Goal: Information Seeking & Learning: Learn about a topic

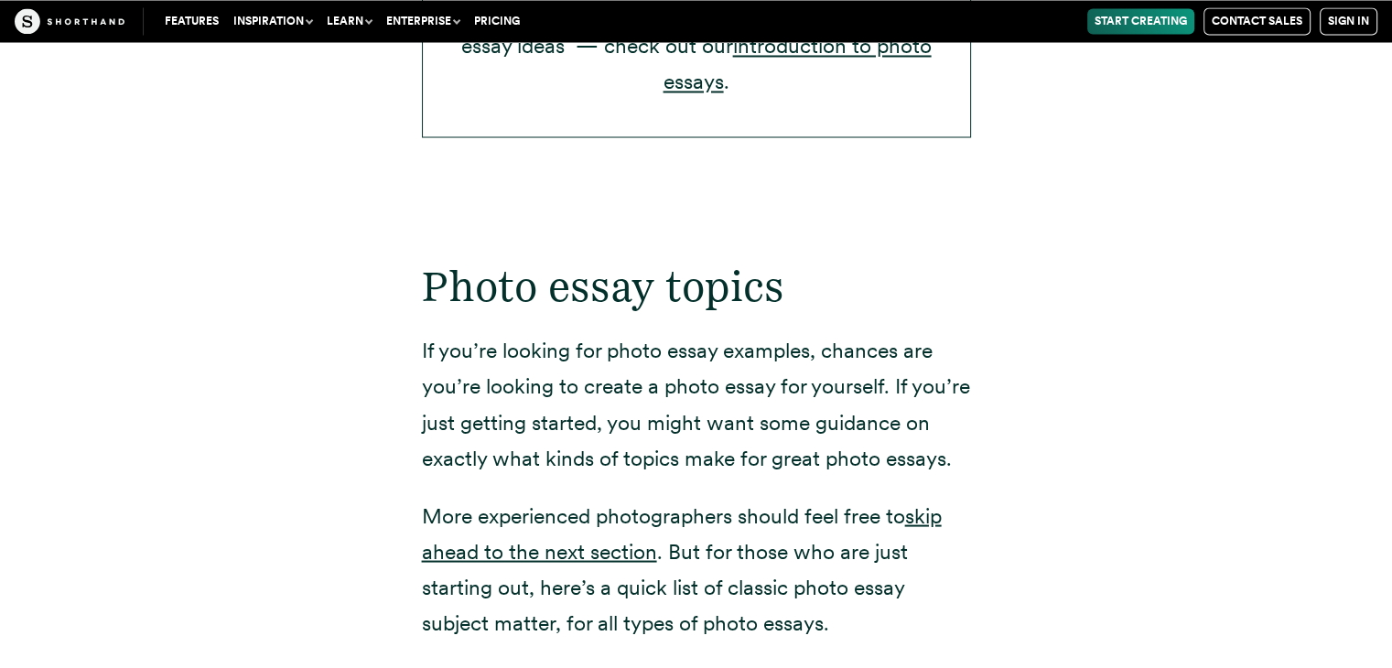
scroll to position [3383, 0]
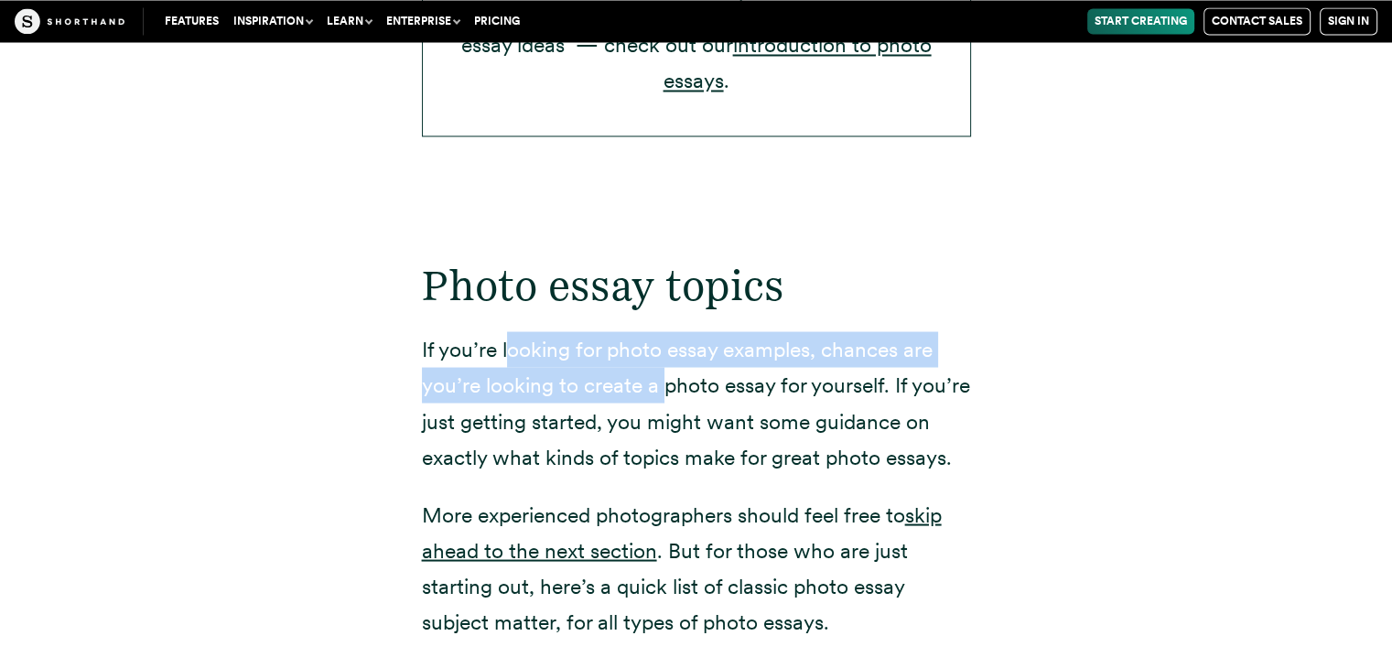
drag, startPoint x: 504, startPoint y: 286, endPoint x: 667, endPoint y: 334, distance: 169.7
click at [667, 334] on p "If you’re looking for photo essay examples, chances are you’re looking to creat…" at bounding box center [696, 402] width 549 height 143
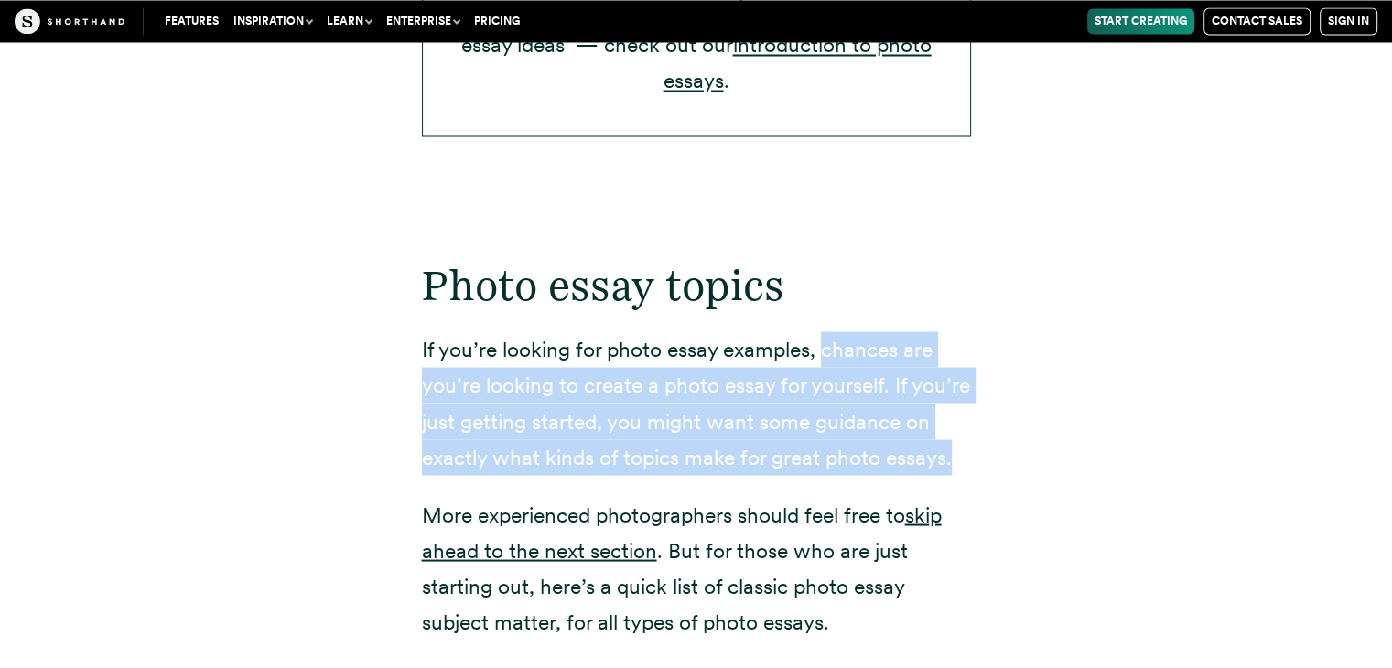
drag, startPoint x: 820, startPoint y: 315, endPoint x: 1003, endPoint y: 408, distance: 205.5
click at [970, 422] on p "If you’re looking for photo essay examples, chances are you’re looking to creat…" at bounding box center [696, 402] width 549 height 143
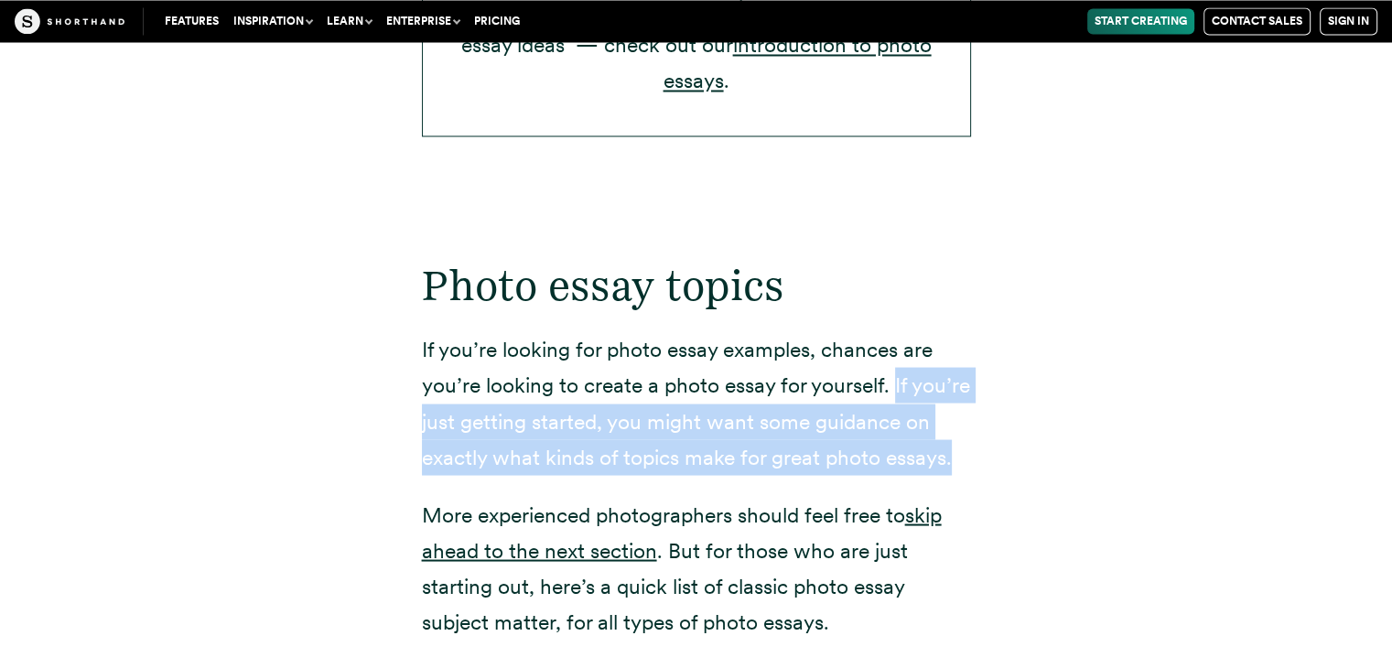
drag, startPoint x: 963, startPoint y: 425, endPoint x: 895, endPoint y: 349, distance: 101.8
click at [895, 349] on p "If you’re looking for photo essay examples, chances are you’re looking to creat…" at bounding box center [696, 402] width 549 height 143
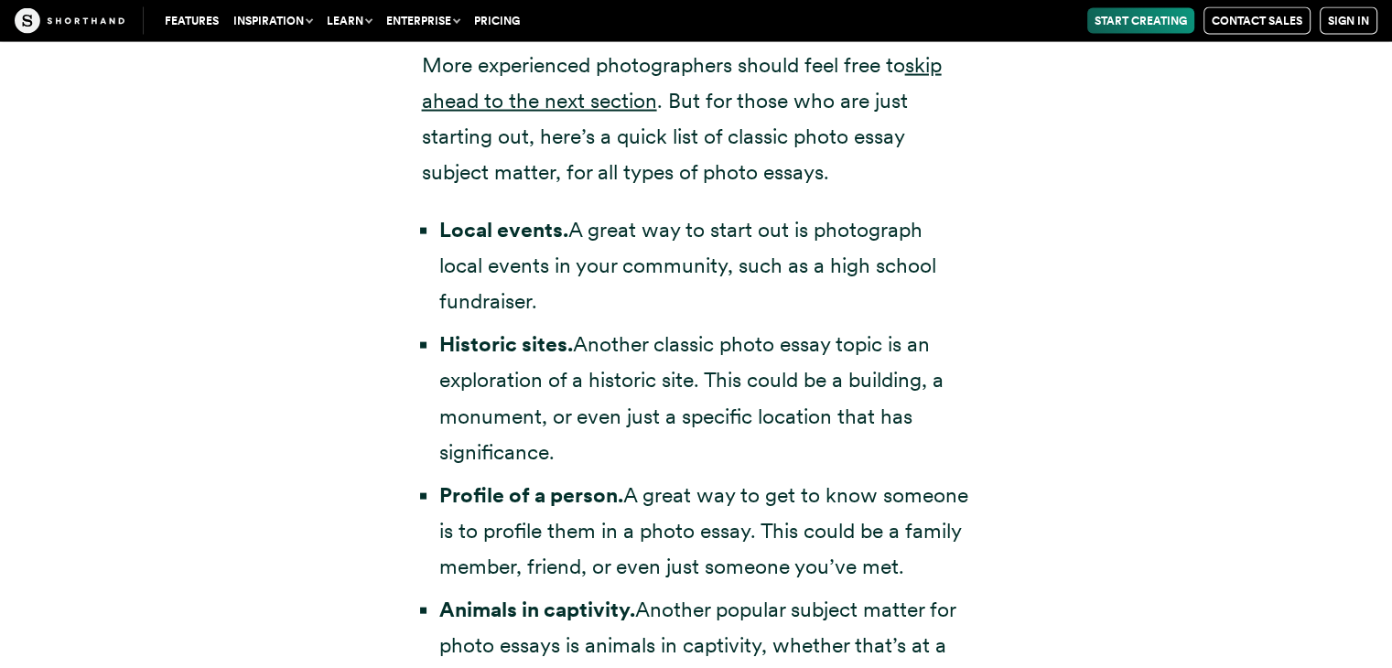
scroll to position [3837, 0]
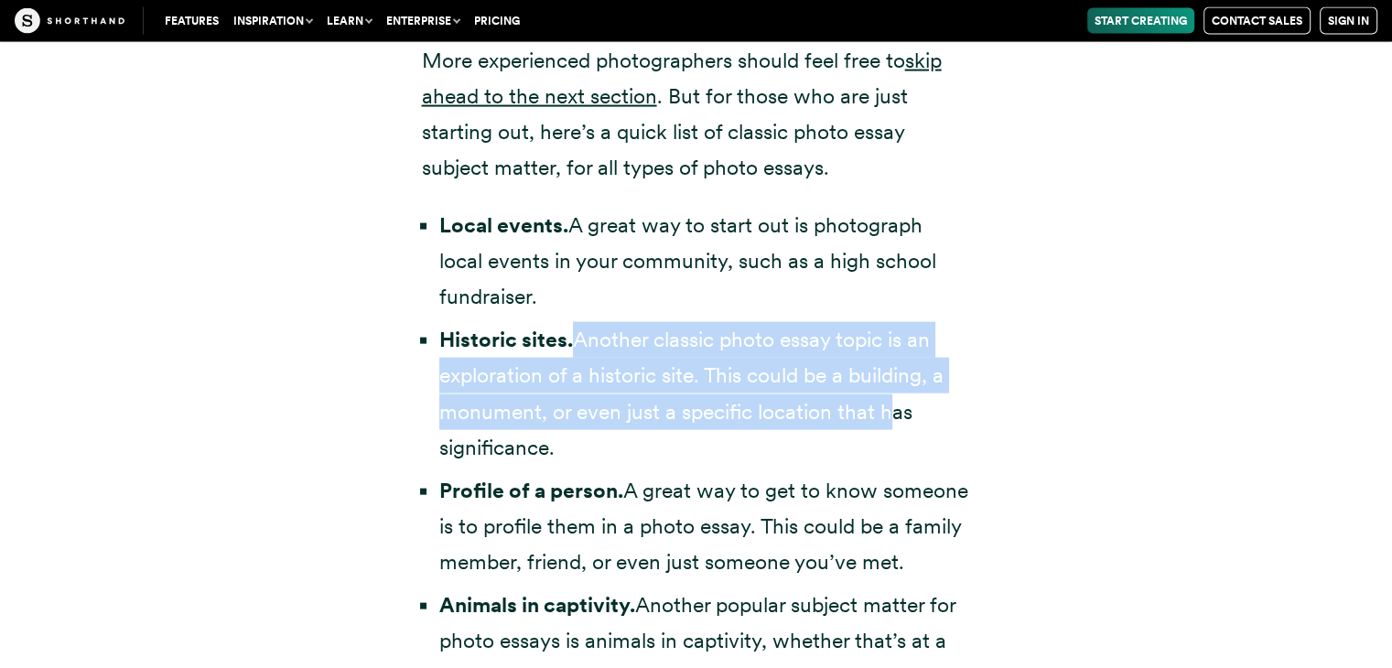
drag, startPoint x: 893, startPoint y: 365, endPoint x: 571, endPoint y: 286, distance: 331.6
click at [571, 322] on li "Historic sites. Another classic photo essay topic is an exploration of a histor…" at bounding box center [705, 393] width 532 height 143
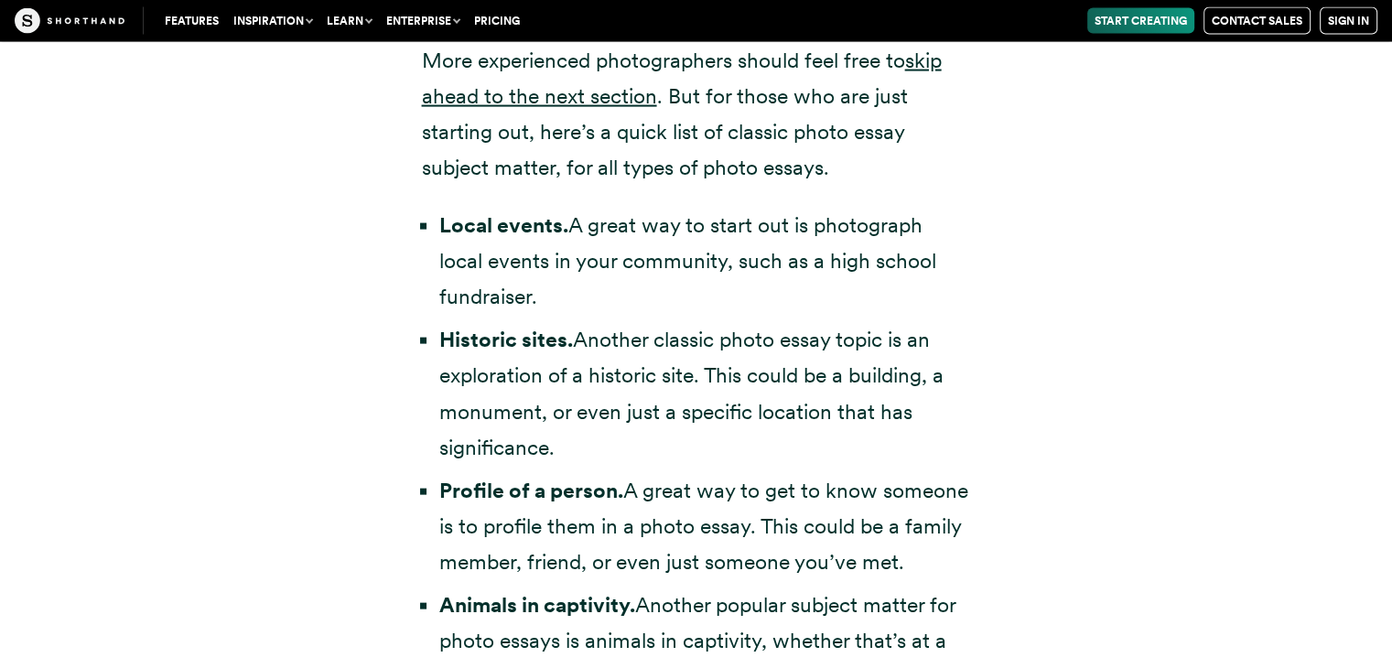
click at [567, 327] on strong "Historic sites." at bounding box center [506, 340] width 134 height 26
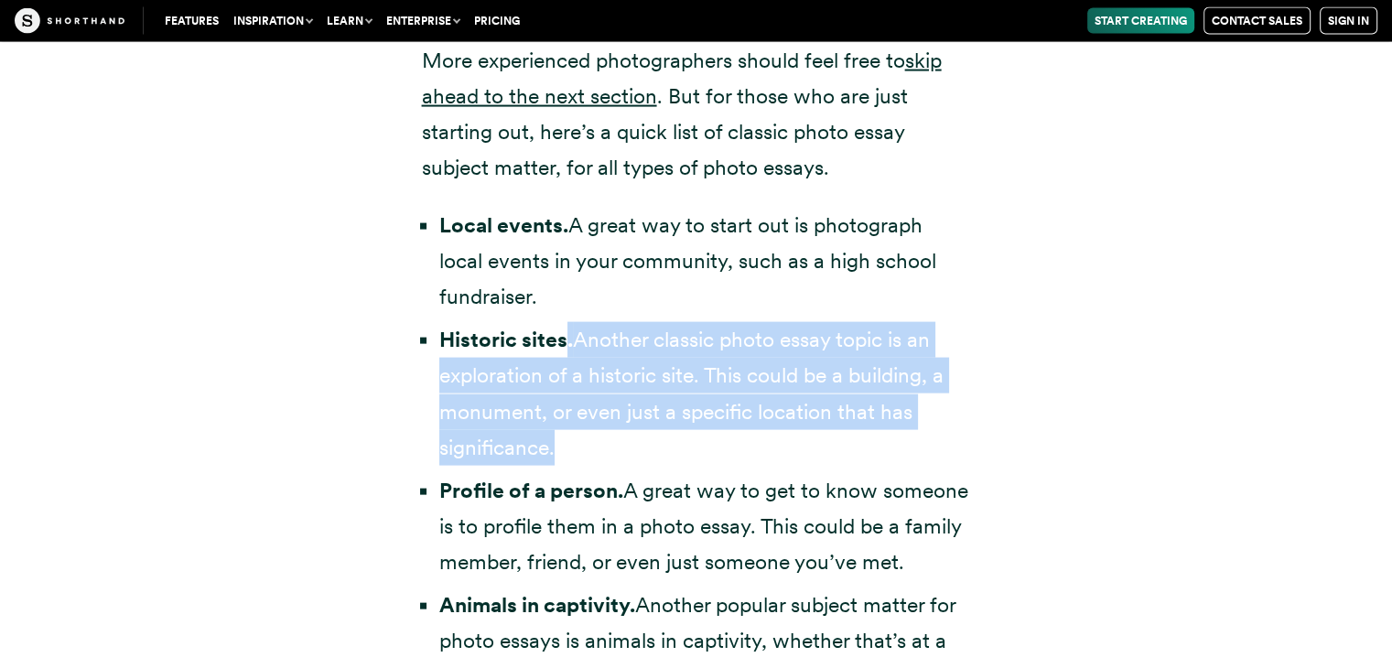
drag, startPoint x: 567, startPoint y: 305, endPoint x: 846, endPoint y: 405, distance: 295.6
click at [846, 405] on li "Historic sites. Another classic photo essay topic is an exploration of a histor…" at bounding box center [705, 393] width 532 height 143
drag, startPoint x: 846, startPoint y: 405, endPoint x: 581, endPoint y: 298, distance: 285.0
click at [581, 322] on li "Historic sites. Another classic photo essay topic is an exploration of a histor…" at bounding box center [705, 393] width 532 height 143
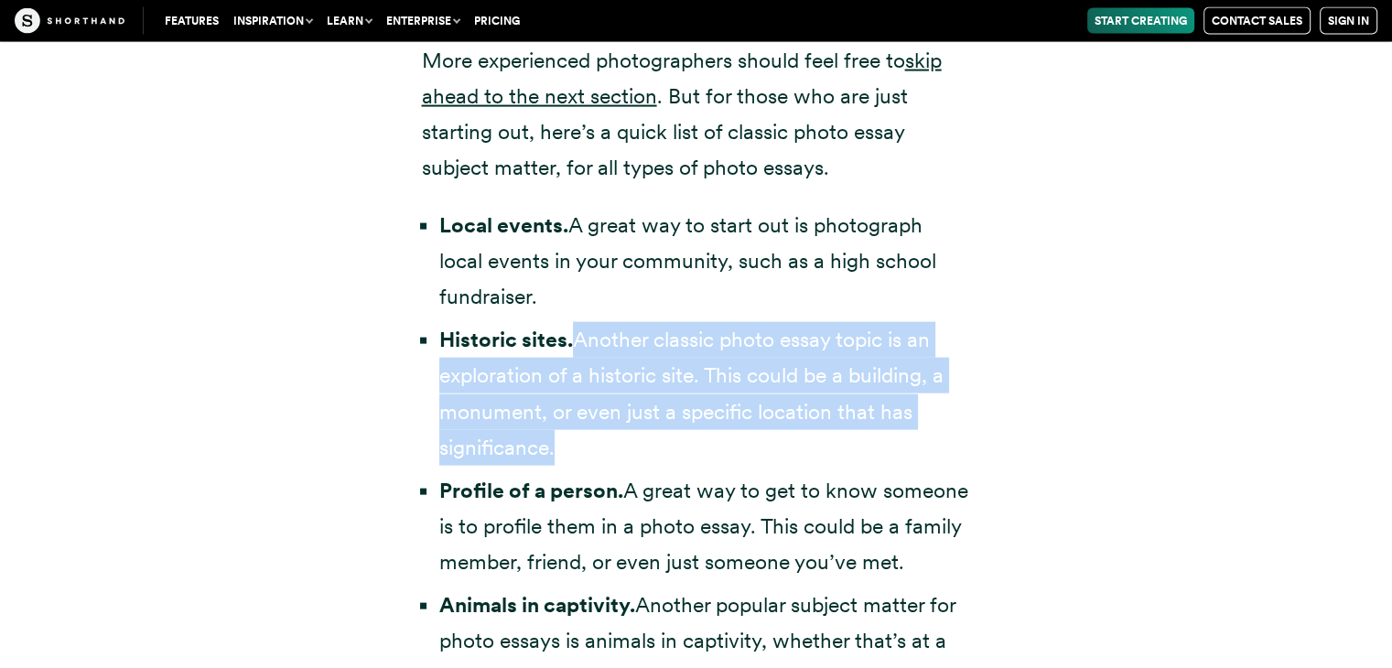
click at [581, 322] on li "Historic sites. Another classic photo essay topic is an exploration of a histor…" at bounding box center [705, 393] width 532 height 143
drag, startPoint x: 581, startPoint y: 298, endPoint x: 576, endPoint y: 406, distance: 108.1
click at [576, 406] on li "Historic sites. Another classic photo essay topic is an exploration of a histor…" at bounding box center [705, 393] width 532 height 143
click at [945, 360] on li "Historic sites. Another classic photo essay topic is an exploration of a histor…" at bounding box center [705, 393] width 532 height 143
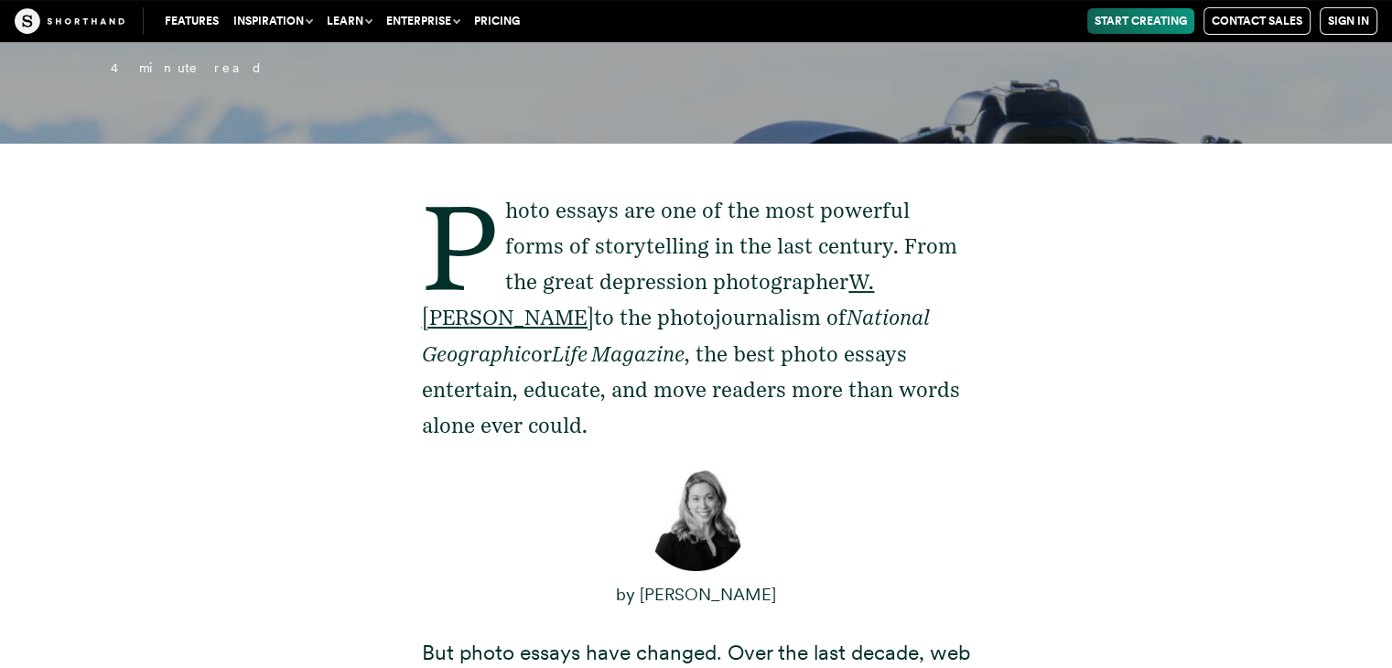
scroll to position [526, 0]
click at [292, 27] on button "Inspiration" at bounding box center [272, 21] width 93 height 26
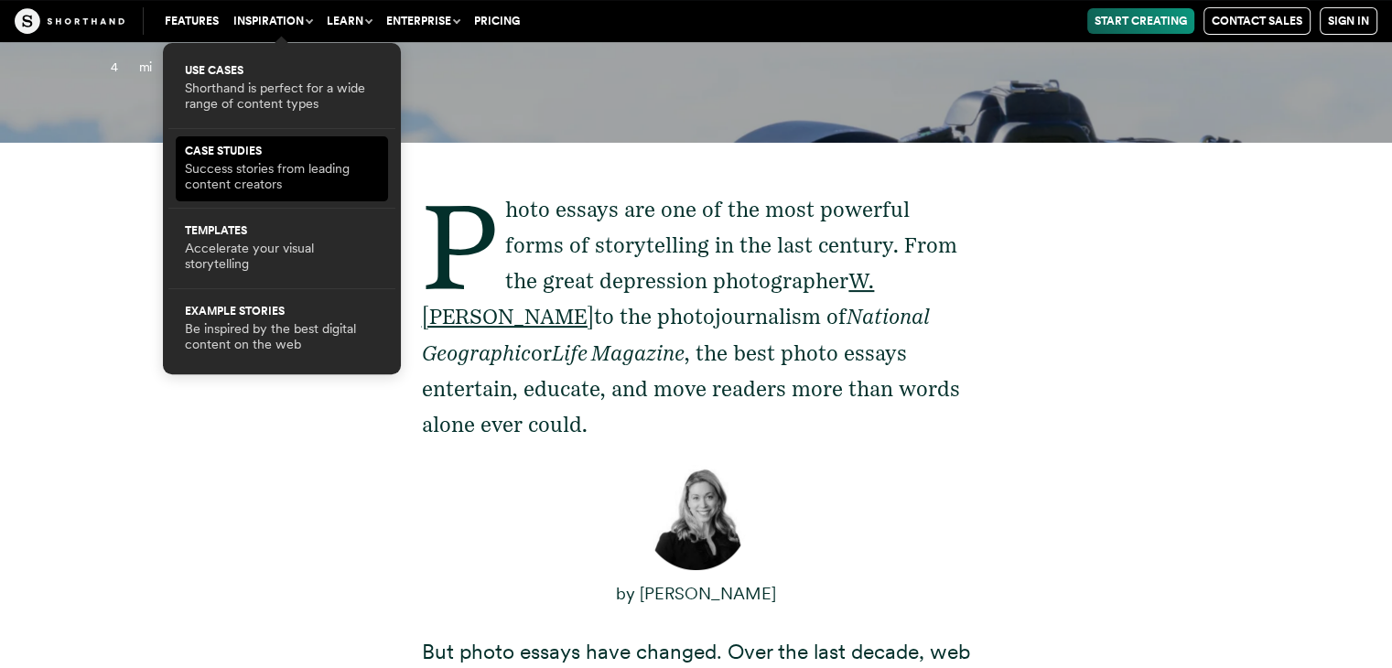
click at [267, 175] on p "Success stories from leading content creators" at bounding box center [282, 177] width 194 height 32
